Goal: Task Accomplishment & Management: Manage account settings

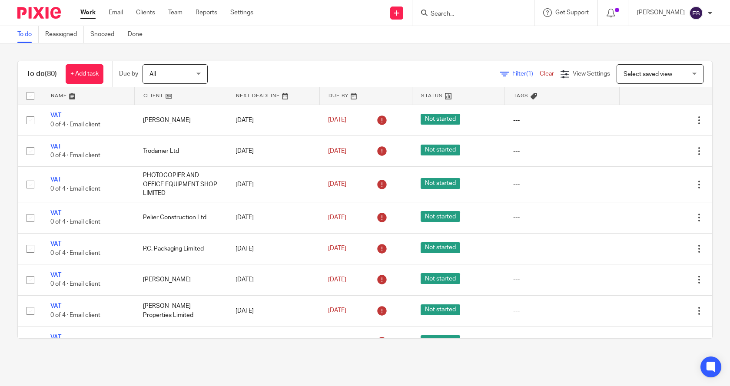
click at [540, 73] on link "Clear" at bounding box center [547, 74] width 14 height 6
click at [540, 72] on span "Filter" at bounding box center [547, 74] width 14 height 6
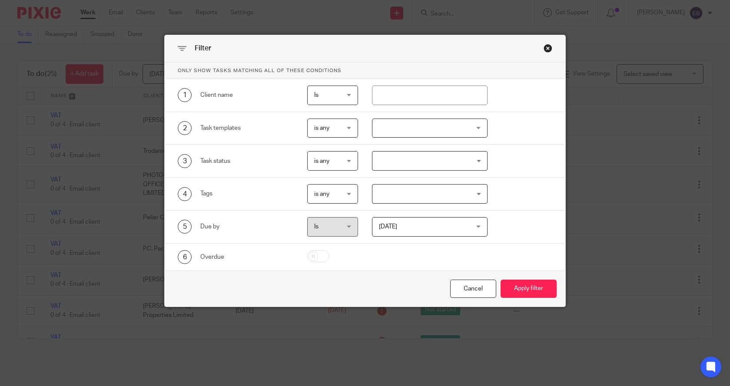
click at [387, 131] on div at bounding box center [430, 129] width 116 height 20
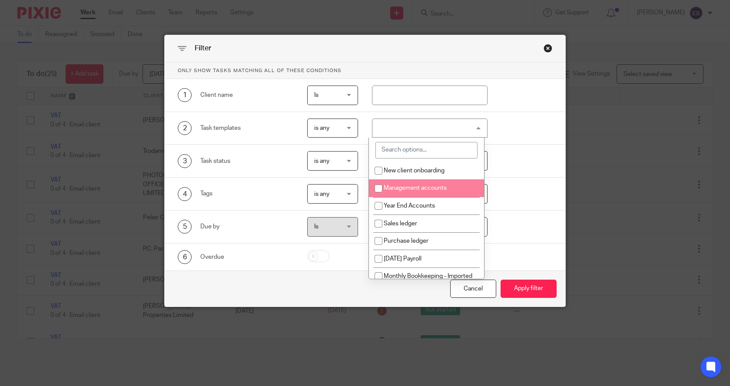
scroll to position [87, 0]
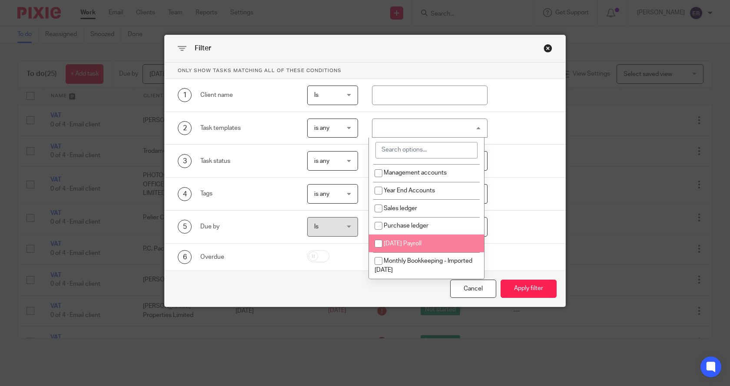
click at [403, 242] on span "[DATE] Payroll" at bounding box center [403, 244] width 38 height 6
checkbox input "true"
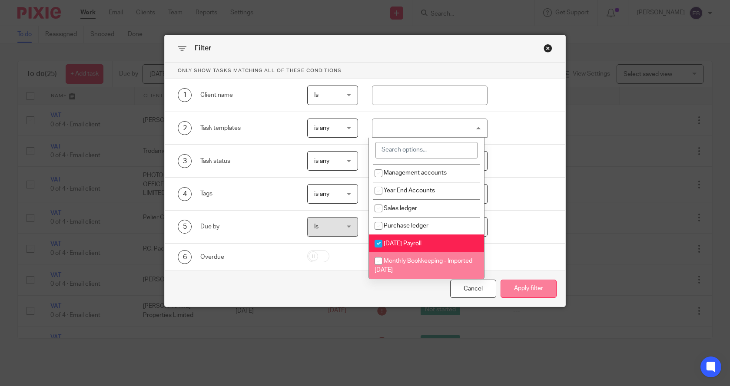
click at [532, 288] on button "Apply filter" at bounding box center [529, 289] width 56 height 19
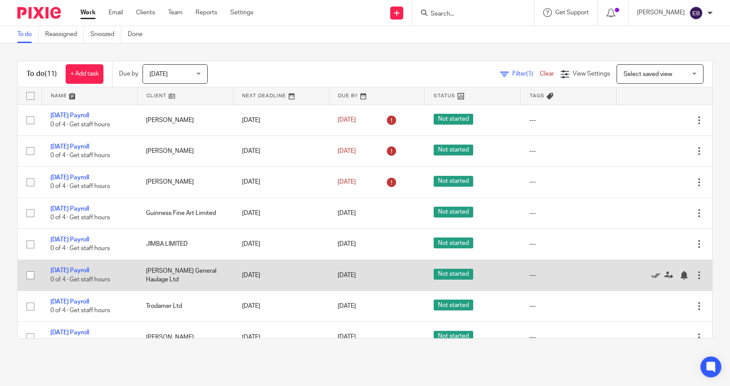
click at [652, 276] on icon at bounding box center [656, 275] width 9 height 9
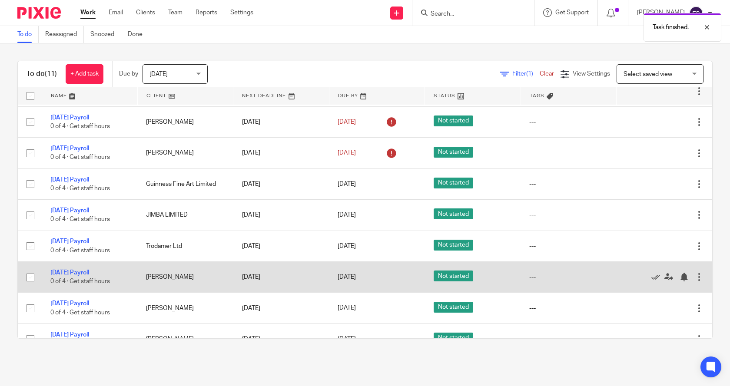
scroll to position [43, 0]
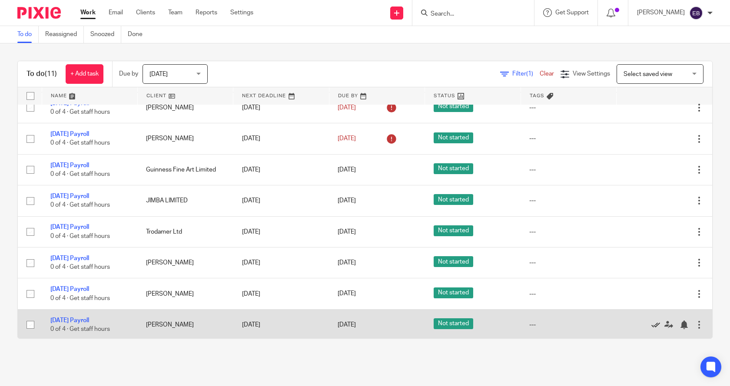
click at [652, 326] on icon at bounding box center [656, 325] width 9 height 9
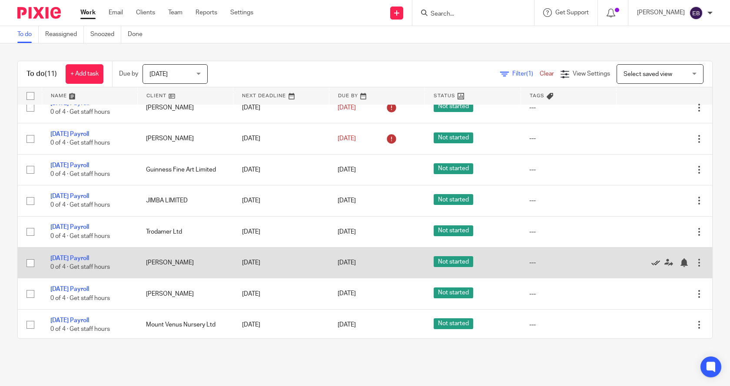
click at [652, 261] on icon at bounding box center [656, 263] width 9 height 9
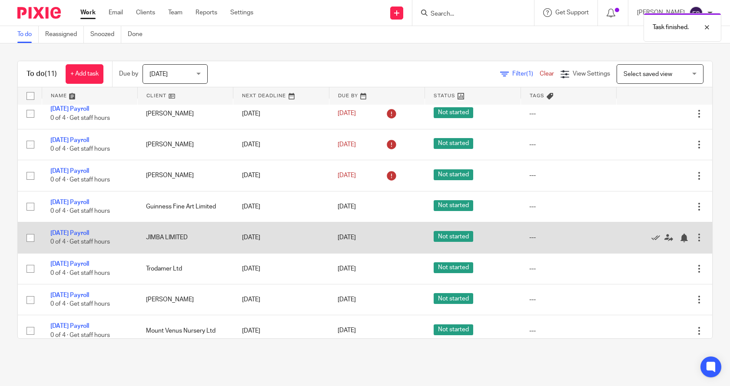
scroll to position [0, 0]
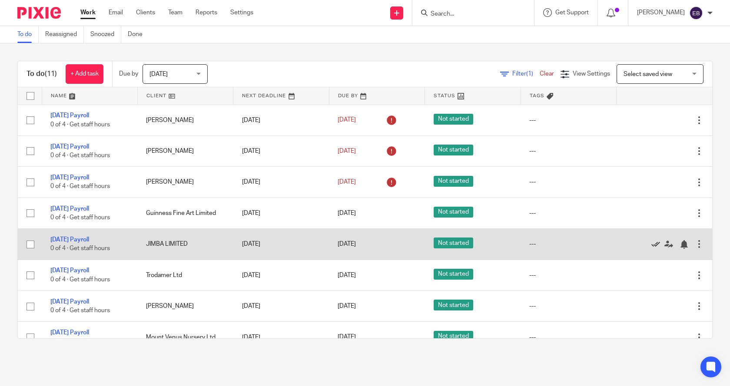
click at [652, 245] on icon at bounding box center [656, 244] width 9 height 9
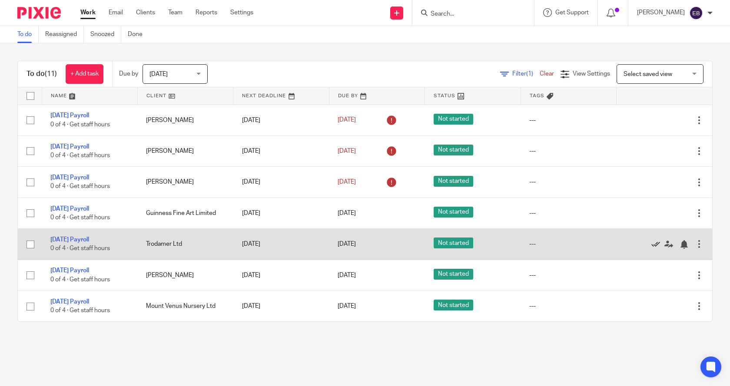
click at [652, 243] on icon at bounding box center [656, 244] width 9 height 9
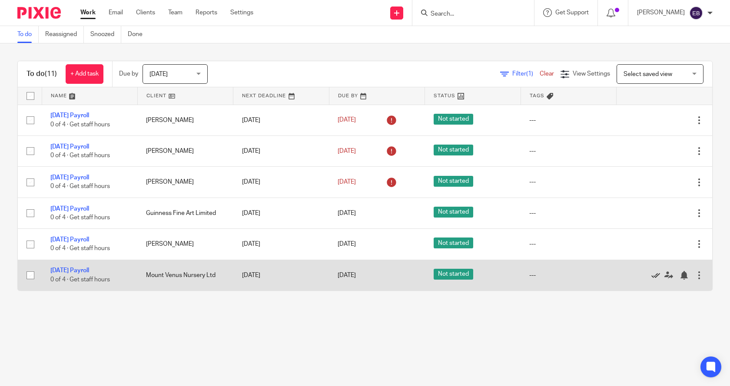
click at [652, 276] on icon at bounding box center [656, 275] width 9 height 9
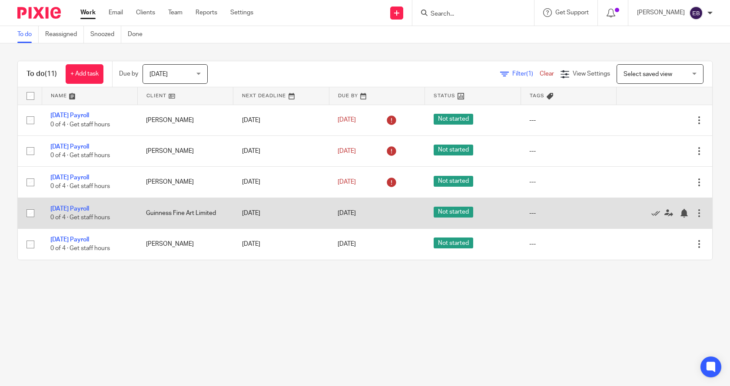
drag, startPoint x: 355, startPoint y: 216, endPoint x: 384, endPoint y: 218, distance: 29.2
click at [381, 218] on td "[DATE]" at bounding box center [377, 213] width 96 height 31
click at [638, 213] on div at bounding box center [661, 213] width 70 height 9
click at [652, 213] on icon at bounding box center [656, 213] width 9 height 9
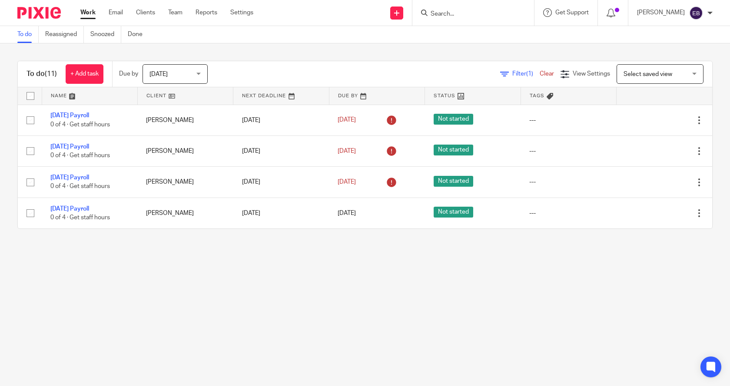
click at [193, 323] on main "To do Reassigned Snoozed Done To do (11) + Add task Due by Today Today Today To…" at bounding box center [365, 193] width 730 height 386
